Goal: Contribute content: Add original content to the website for others to see

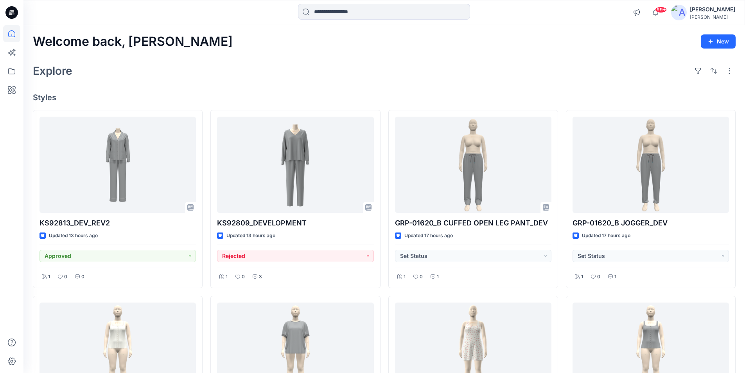
click at [14, 14] on icon at bounding box center [13, 14] width 3 height 0
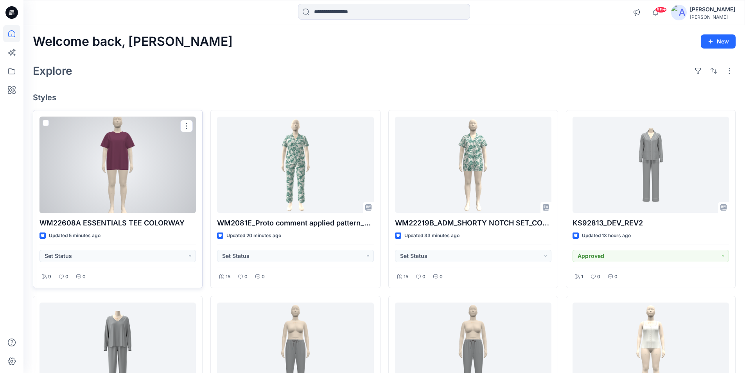
click at [136, 181] on div at bounding box center [117, 164] width 156 height 97
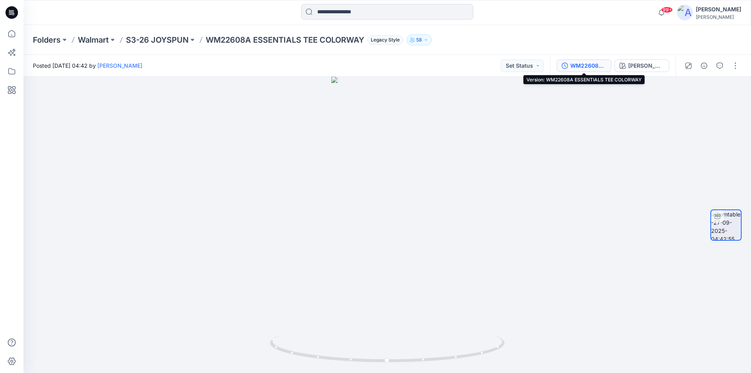
click at [589, 65] on div "WM22608A ESSENTIALS TEE COLORWAY" at bounding box center [588, 65] width 36 height 9
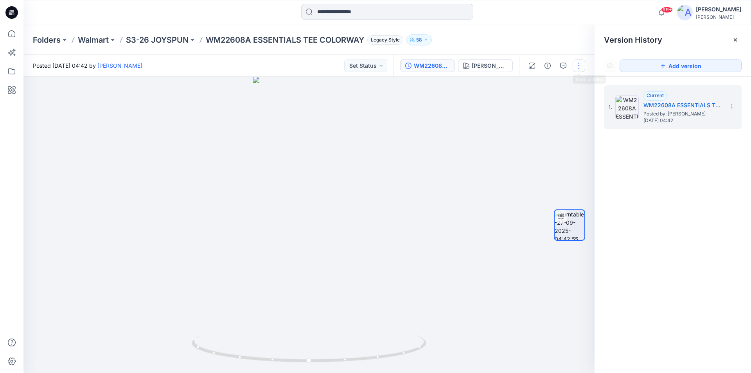
click at [578, 63] on button "button" at bounding box center [578, 65] width 13 height 13
click at [545, 84] on button "Edit" at bounding box center [546, 84] width 72 height 14
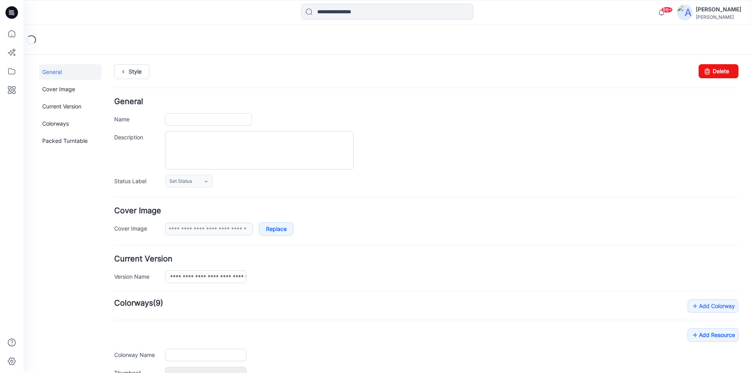
type input "**********"
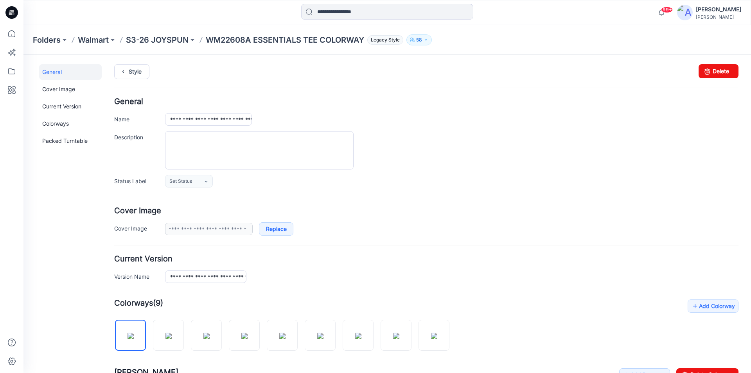
scroll to position [117, 0]
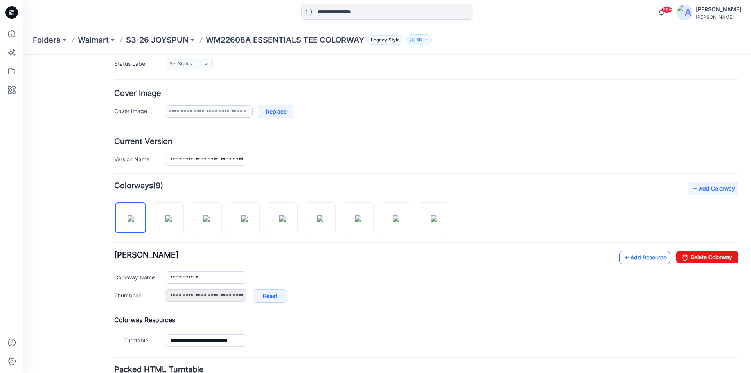
click at [636, 259] on link "Add Resource" at bounding box center [644, 257] width 51 height 13
click at [633, 253] on link "Add Resource" at bounding box center [644, 257] width 51 height 13
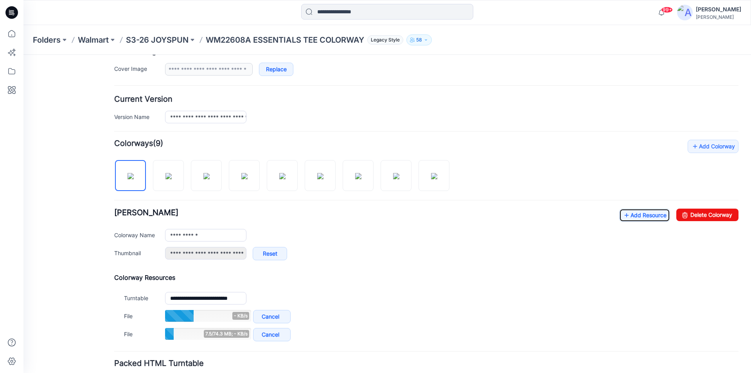
scroll to position [219, 0]
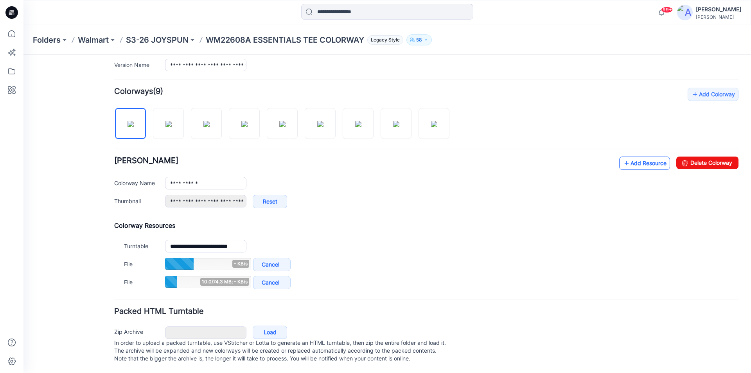
click at [633, 157] on link "Add Resource" at bounding box center [644, 162] width 51 height 13
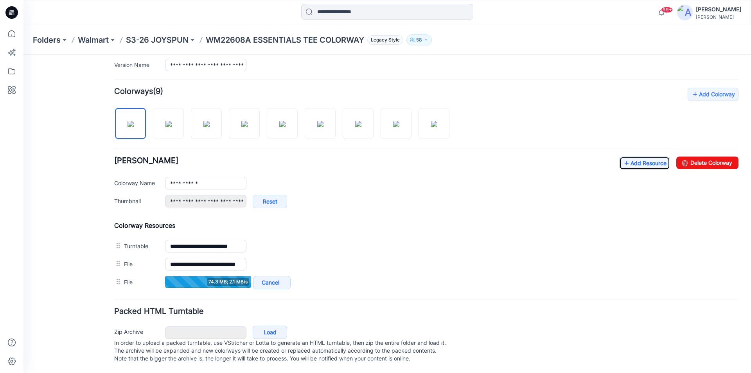
scroll to position [219, 0]
click at [636, 157] on link "Add Resource" at bounding box center [644, 163] width 51 height 13
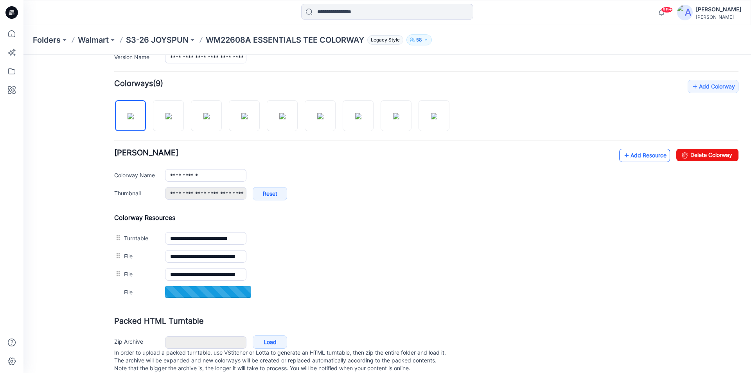
click at [642, 158] on link "Add Resource" at bounding box center [644, 155] width 51 height 13
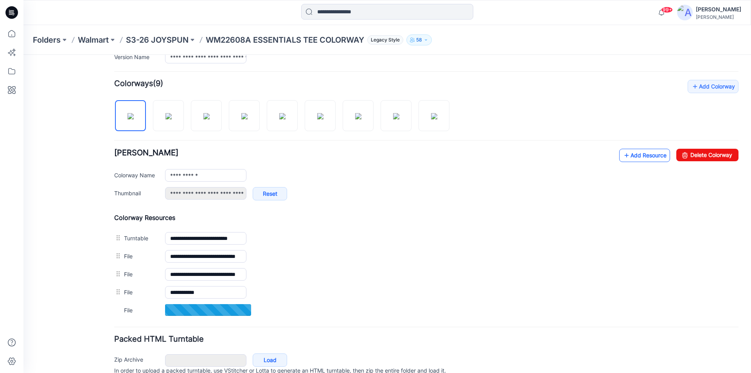
click at [638, 158] on link "Add Resource" at bounding box center [644, 155] width 51 height 13
click at [634, 157] on link "Add Resource" at bounding box center [644, 155] width 51 height 13
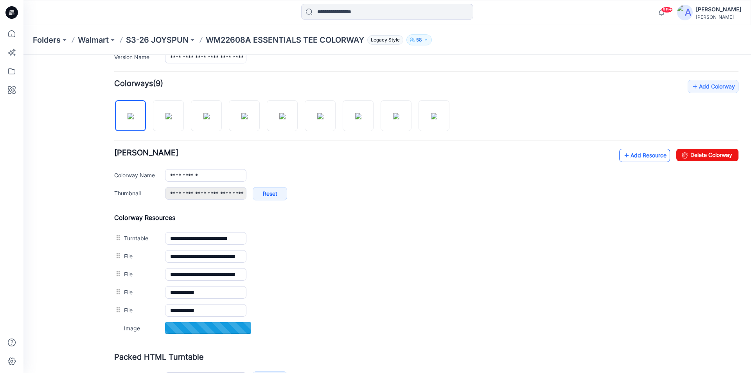
click at [641, 154] on link "Add Resource" at bounding box center [644, 155] width 51 height 13
click at [644, 159] on link "Add Resource" at bounding box center [644, 155] width 51 height 13
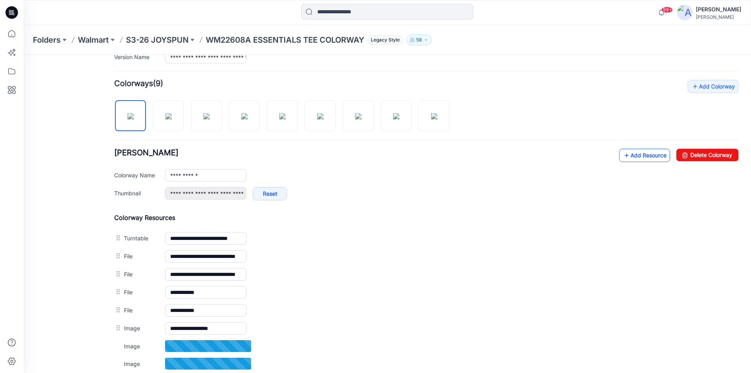
click at [629, 152] on link "Add Resource" at bounding box center [644, 155] width 51 height 13
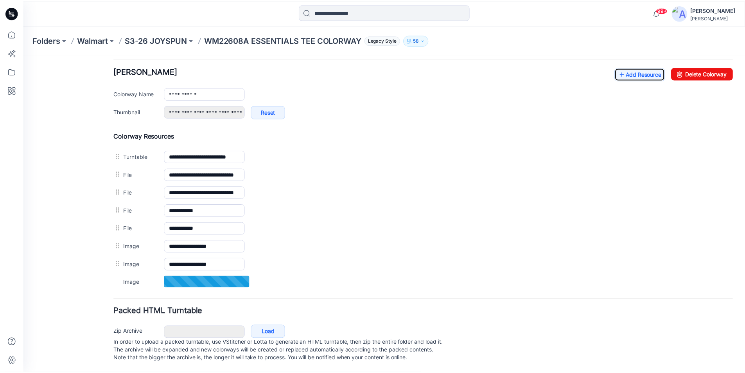
scroll to position [309, 0]
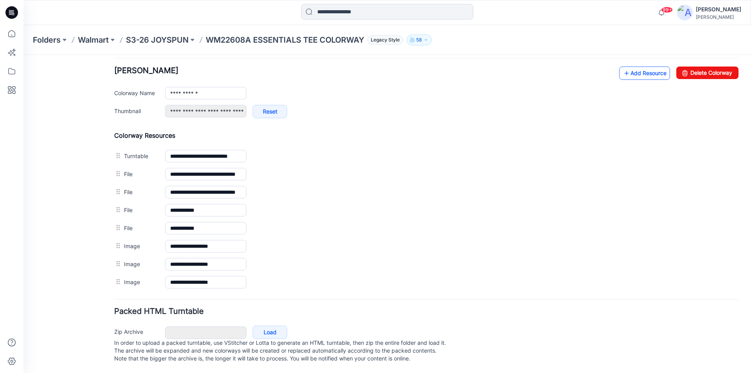
click at [637, 66] on link "Add Resource" at bounding box center [644, 72] width 51 height 13
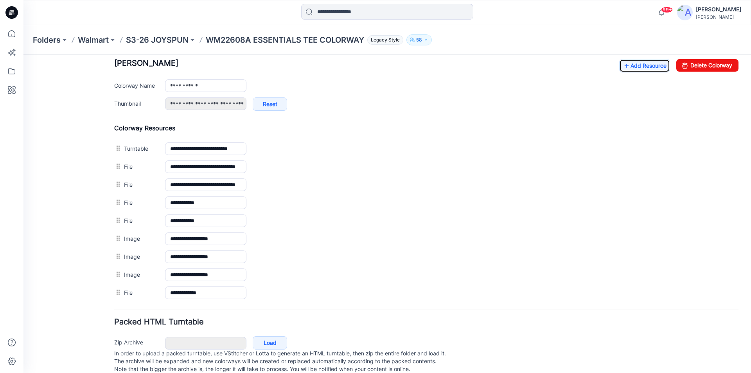
click at [11, 13] on icon at bounding box center [12, 13] width 3 height 0
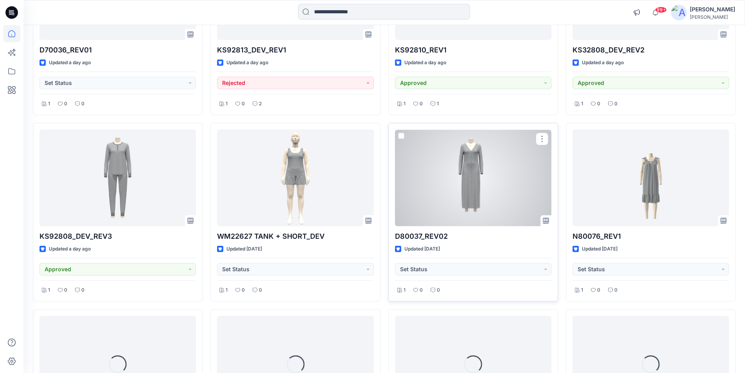
scroll to position [1000, 0]
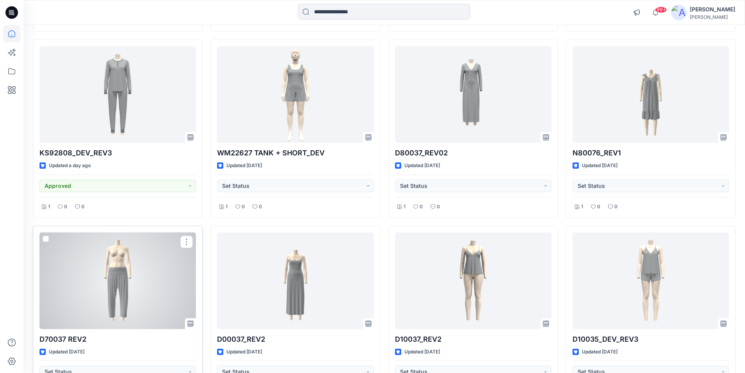
click at [145, 306] on div at bounding box center [117, 280] width 156 height 97
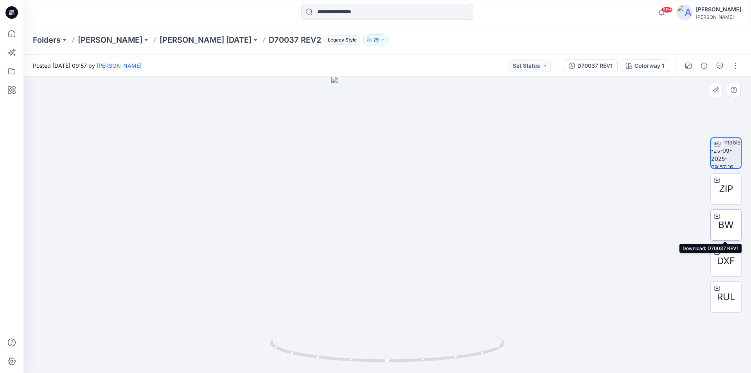
click at [734, 224] on div "BW" at bounding box center [725, 224] width 31 height 31
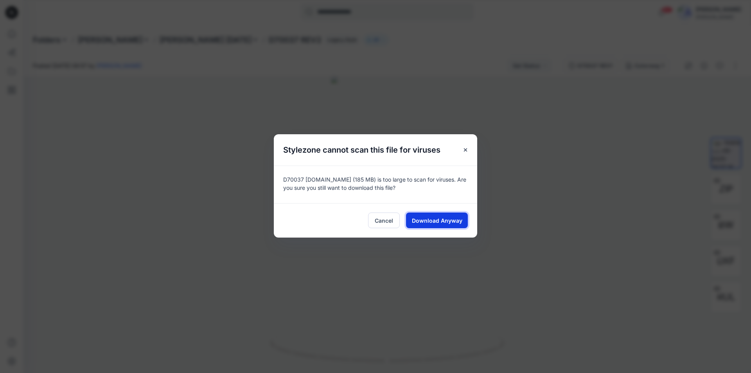
click at [427, 216] on span "Download Anyway" at bounding box center [437, 220] width 50 height 8
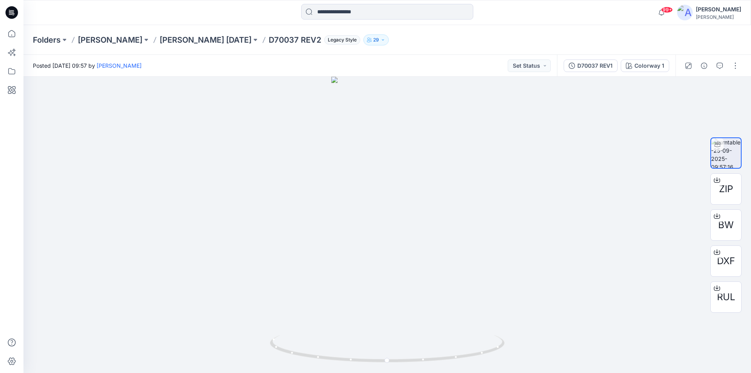
click at [13, 13] on icon at bounding box center [11, 12] width 13 height 13
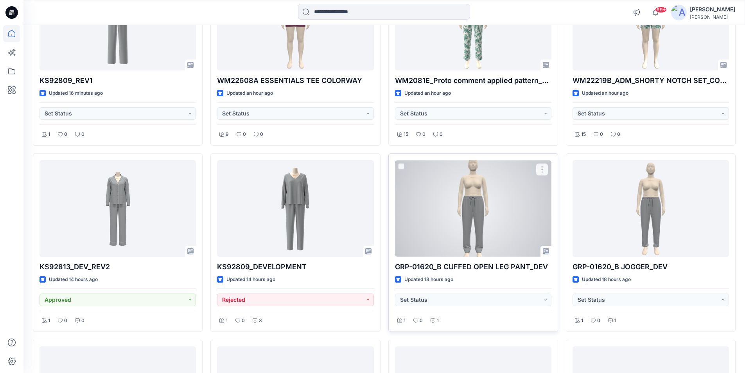
scroll to position [156, 0]
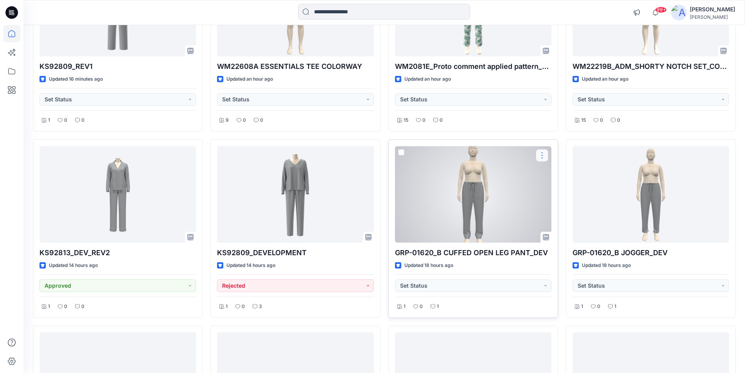
click at [537, 152] on button "button" at bounding box center [542, 155] width 13 height 13
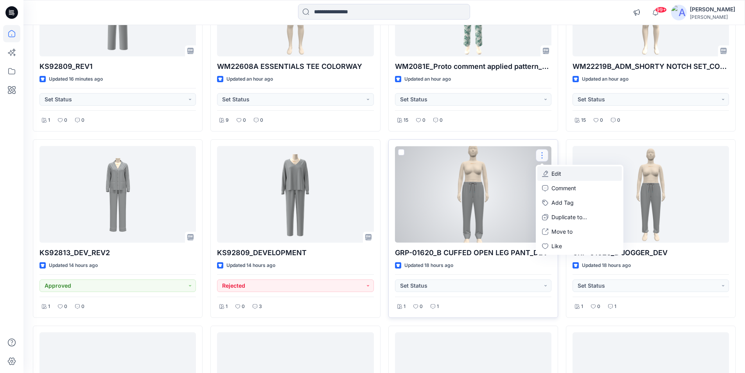
click at [557, 174] on p "Edit" at bounding box center [556, 173] width 10 height 8
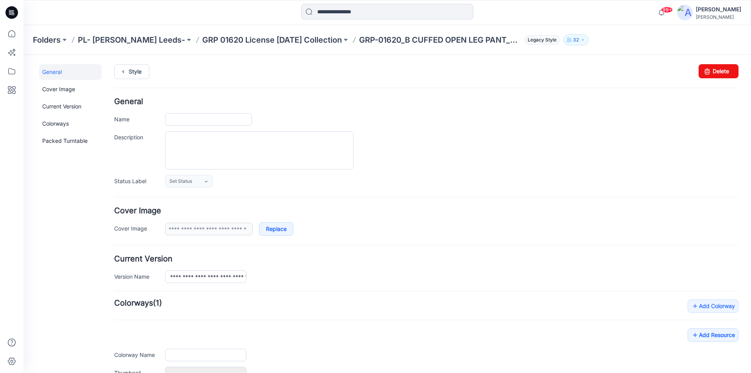
type input "**********"
click at [8, 12] on icon at bounding box center [11, 12] width 13 height 13
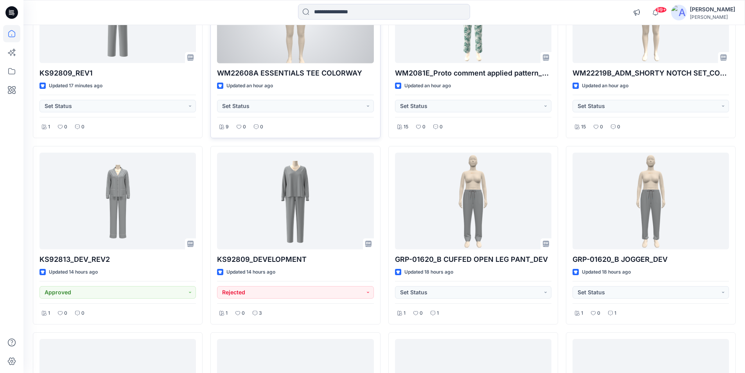
scroll to position [156, 0]
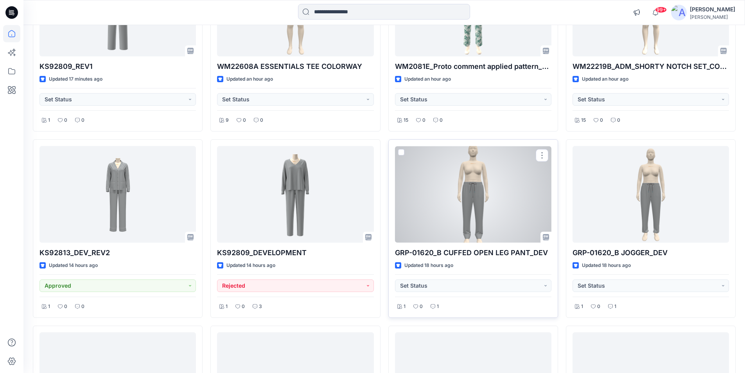
click at [468, 212] on div at bounding box center [473, 194] width 156 height 97
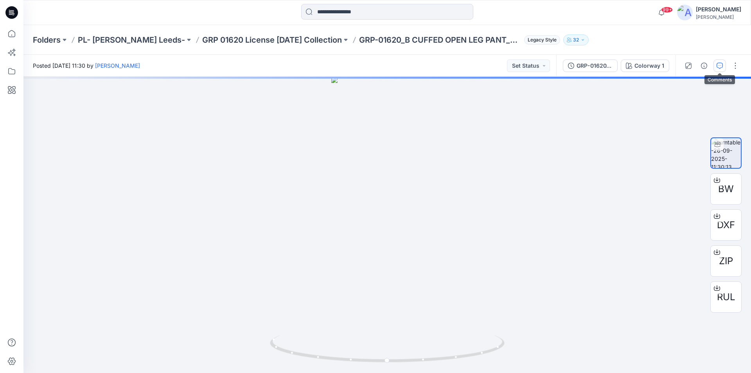
click at [722, 67] on icon "button" at bounding box center [719, 66] width 6 height 6
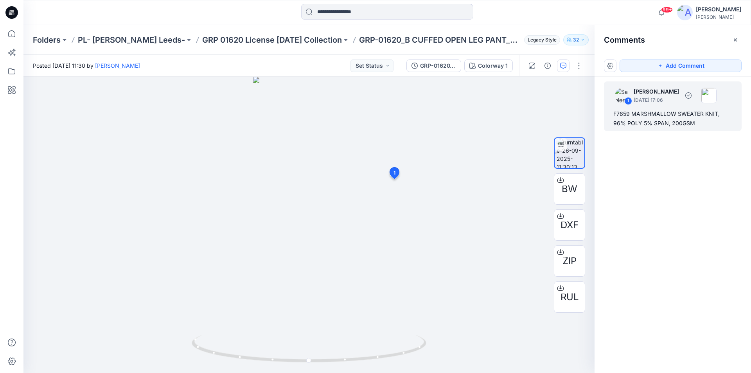
click at [692, 113] on div "F7659 MARSHMALLOW SWEATER KNIT, 96% POLY 5% SPAN, 200GSM" at bounding box center [672, 118] width 119 height 19
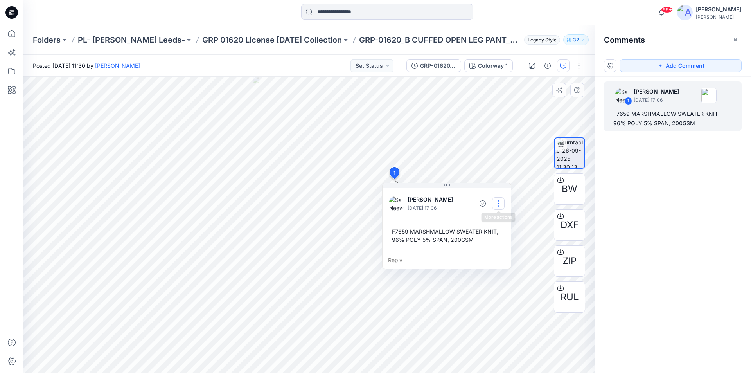
click at [497, 206] on button "button" at bounding box center [498, 203] width 13 height 13
click at [498, 220] on p "Edit comment" at bounding box center [499, 221] width 35 height 8
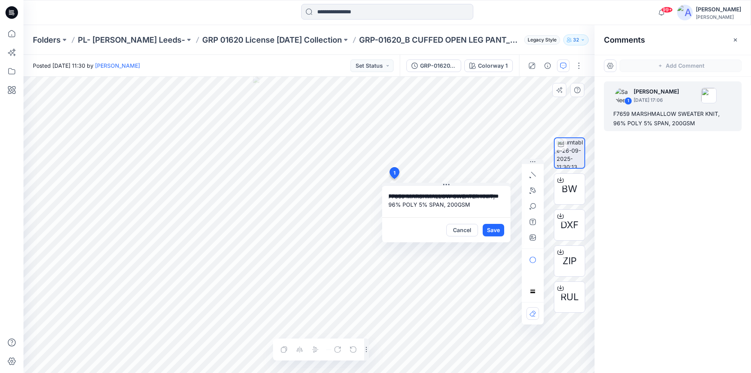
drag, startPoint x: 476, startPoint y: 207, endPoint x: 407, endPoint y: 198, distance: 69.0
click at [407, 198] on textarea "**********" at bounding box center [446, 201] width 128 height 31
type textarea "**********"
click at [494, 226] on button "Save" at bounding box center [493, 230] width 22 height 13
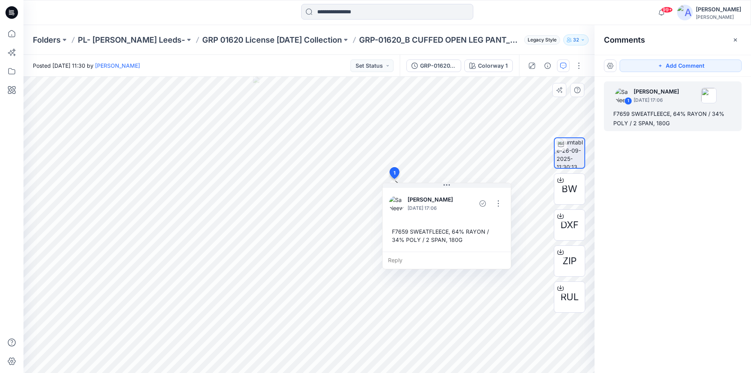
click at [10, 11] on icon at bounding box center [12, 10] width 4 height 0
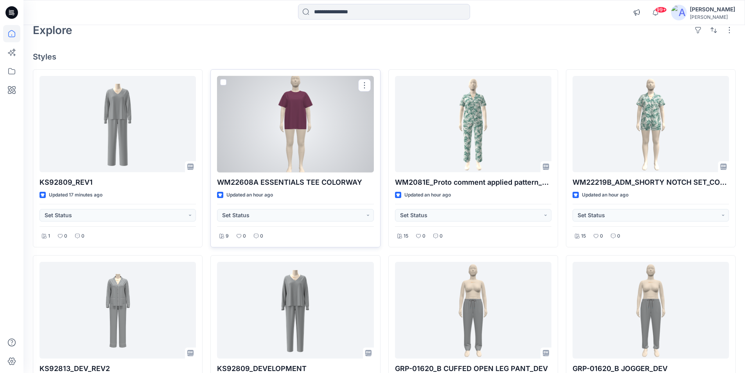
scroll to position [117, 0]
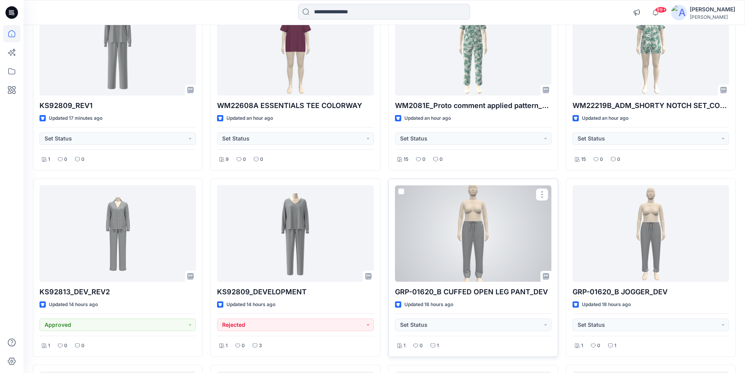
click at [515, 238] on div at bounding box center [473, 233] width 156 height 97
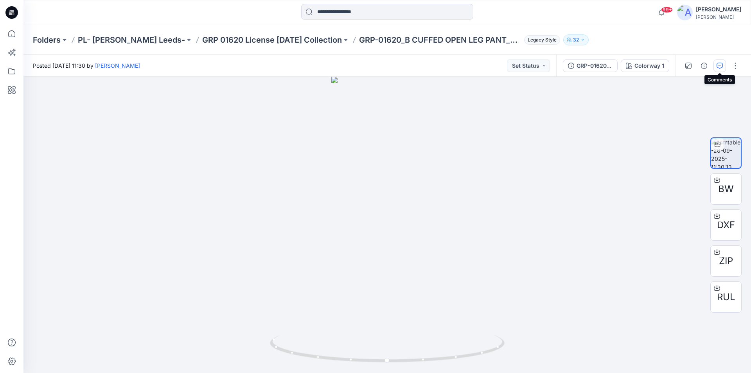
click at [723, 65] on button "button" at bounding box center [719, 65] width 13 height 13
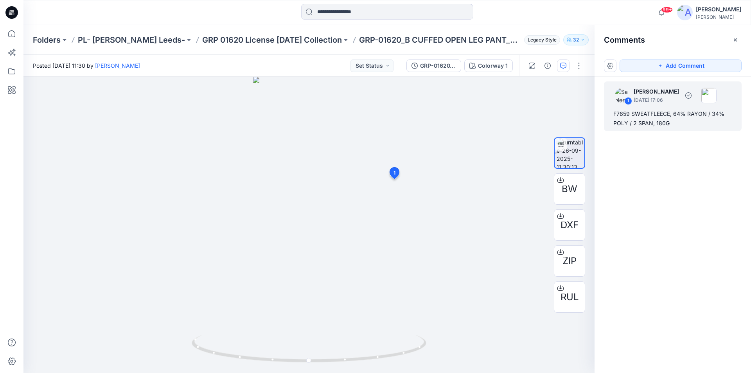
click at [641, 123] on div "F7659 SWEATFLEECE, 64% RAYON / 34% POLY / 2 SPAN, 180G" at bounding box center [672, 118] width 119 height 19
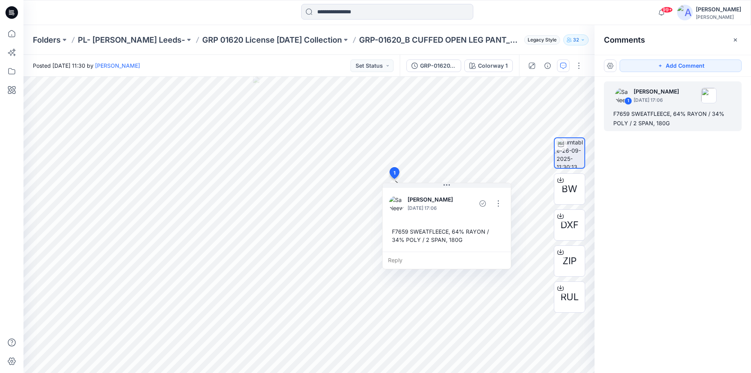
click at [8, 13] on icon at bounding box center [11, 12] width 13 height 13
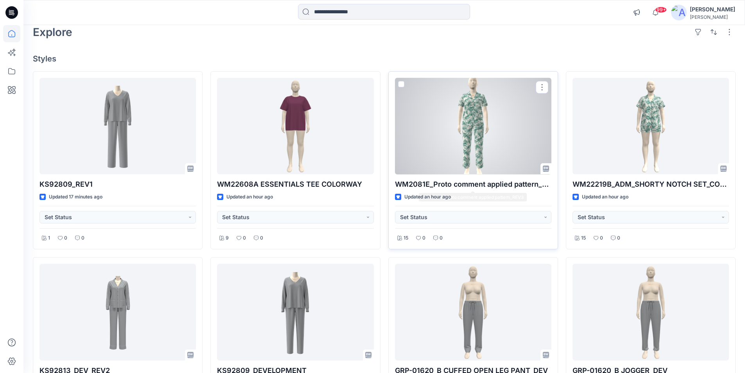
scroll to position [117, 0]
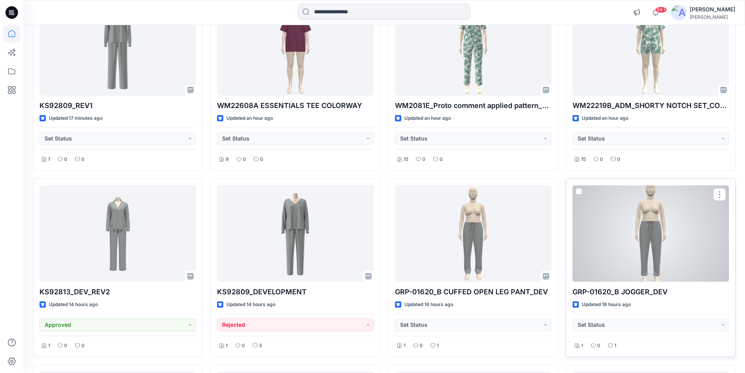
click at [634, 245] on div at bounding box center [650, 233] width 156 height 97
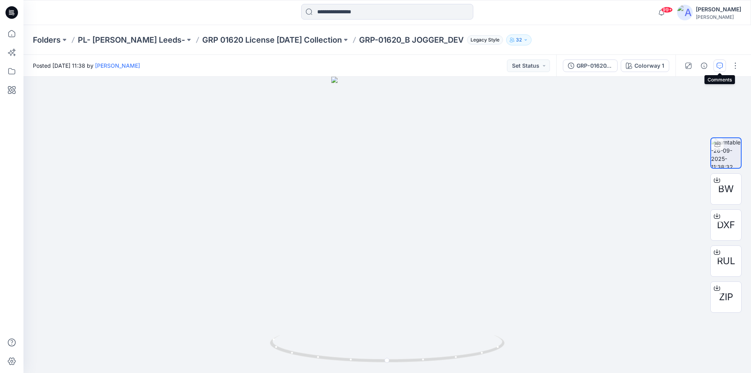
click at [722, 68] on icon "button" at bounding box center [719, 66] width 6 height 6
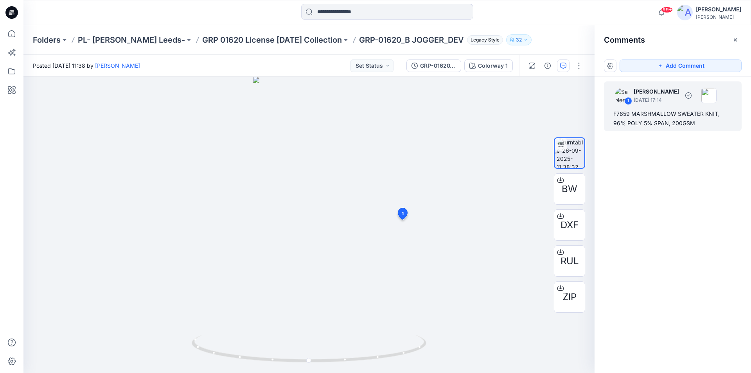
click at [647, 122] on div "F7659 MARSHMALLOW SWEATER KNIT, 96% POLY 5% SPAN, 200GSM" at bounding box center [672, 118] width 119 height 19
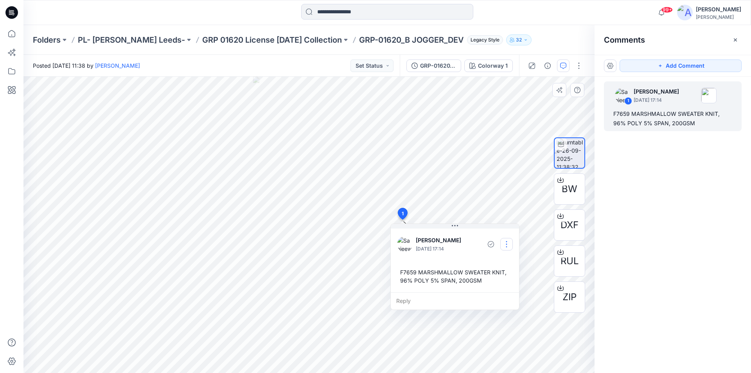
click at [507, 247] on button "button" at bounding box center [506, 244] width 13 height 13
click at [508, 264] on p "Edit comment" at bounding box center [508, 262] width 35 height 8
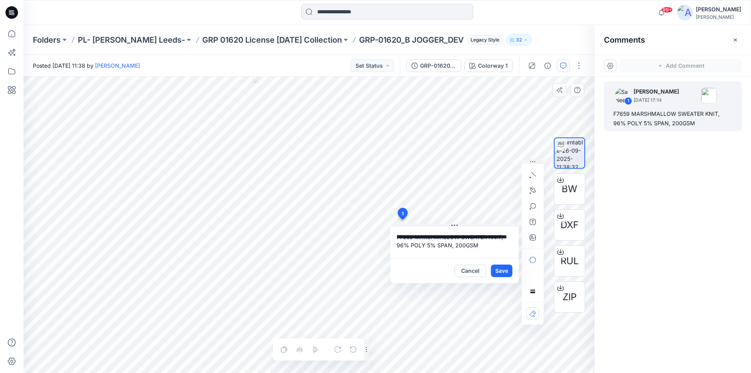
drag, startPoint x: 479, startPoint y: 247, endPoint x: 412, endPoint y: 235, distance: 68.3
click at [412, 235] on textarea "**********" at bounding box center [454, 241] width 128 height 31
type textarea "**********"
click at [504, 270] on button "Save" at bounding box center [502, 270] width 22 height 13
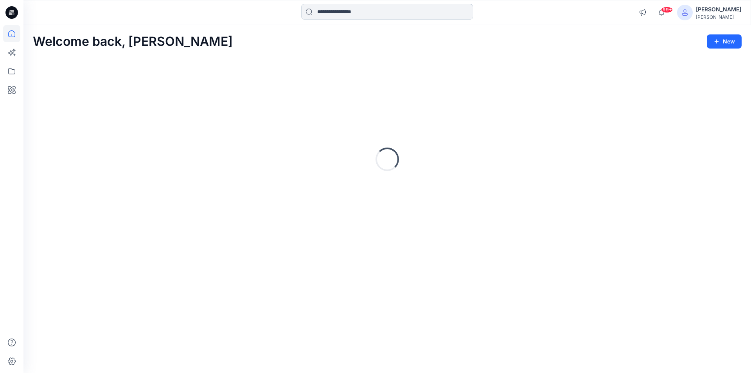
click at [324, 10] on input at bounding box center [387, 12] width 172 height 16
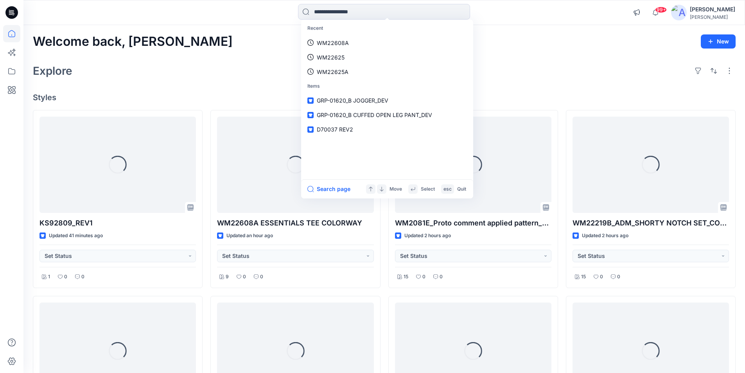
paste input "*******"
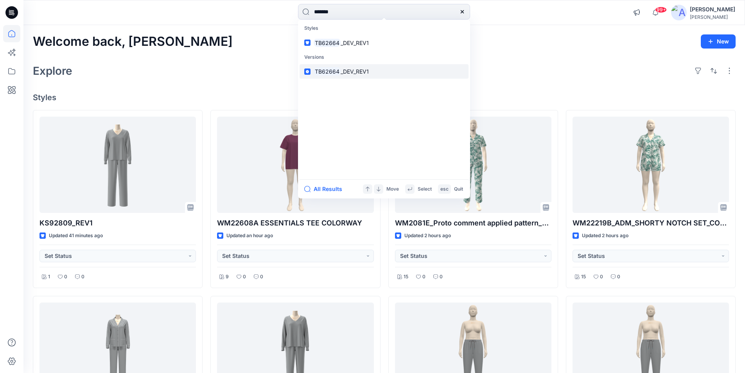
type input "*******"
click at [343, 70] on span "_DEV_REV1" at bounding box center [354, 71] width 28 height 7
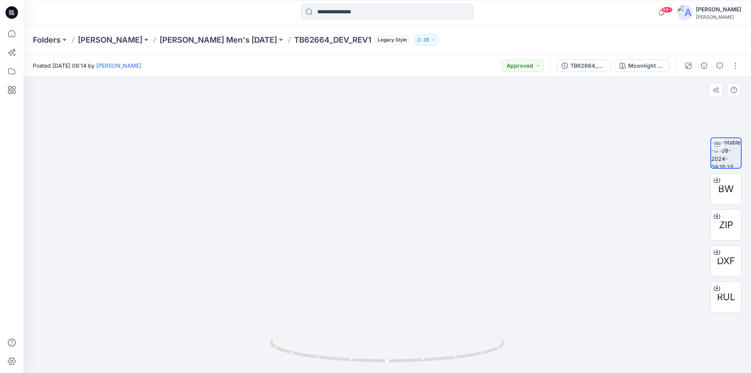
drag, startPoint x: 484, startPoint y: 171, endPoint x: 374, endPoint y: 238, distance: 127.9
click at [724, 191] on span "BW" at bounding box center [726, 189] width 16 height 14
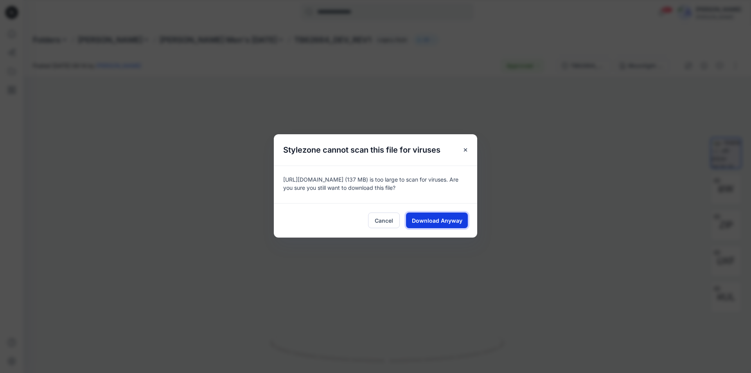
click at [445, 221] on span "Download Anyway" at bounding box center [437, 220] width 50 height 8
